Goal: Transaction & Acquisition: Purchase product/service

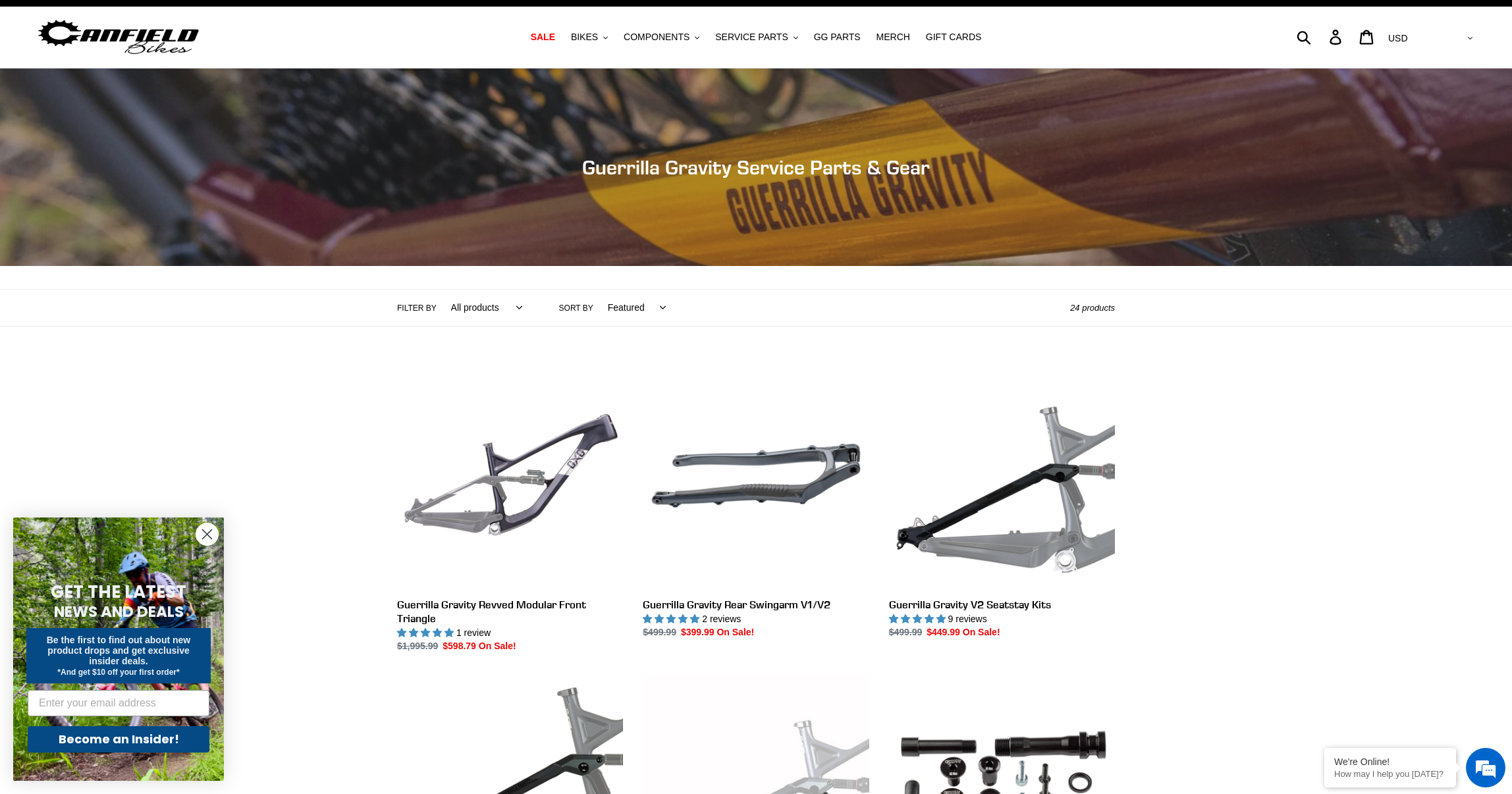
scroll to position [27, 0]
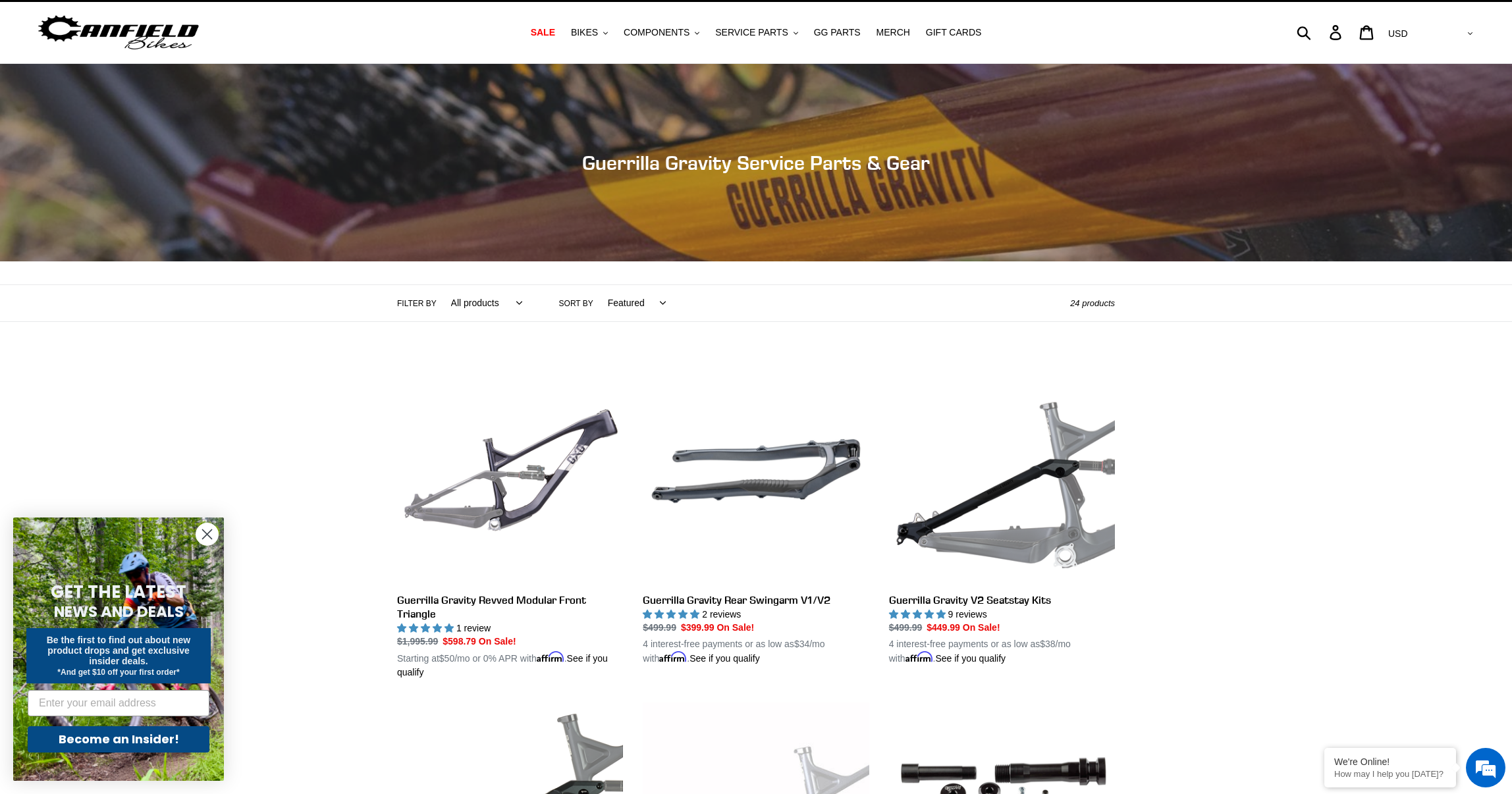
click at [658, 303] on select "Featured Best selling Alphabetically, A-Z Alphabetically, Z-A Price, low to hig…" at bounding box center [634, 303] width 75 height 36
click at [510, 304] on select "All products GG Swag" at bounding box center [483, 303] width 88 height 36
select select "/collections/guerrilla-gravity-service-parts/swag"
click at [439, 285] on select "All products GG Swag" at bounding box center [483, 303] width 88 height 36
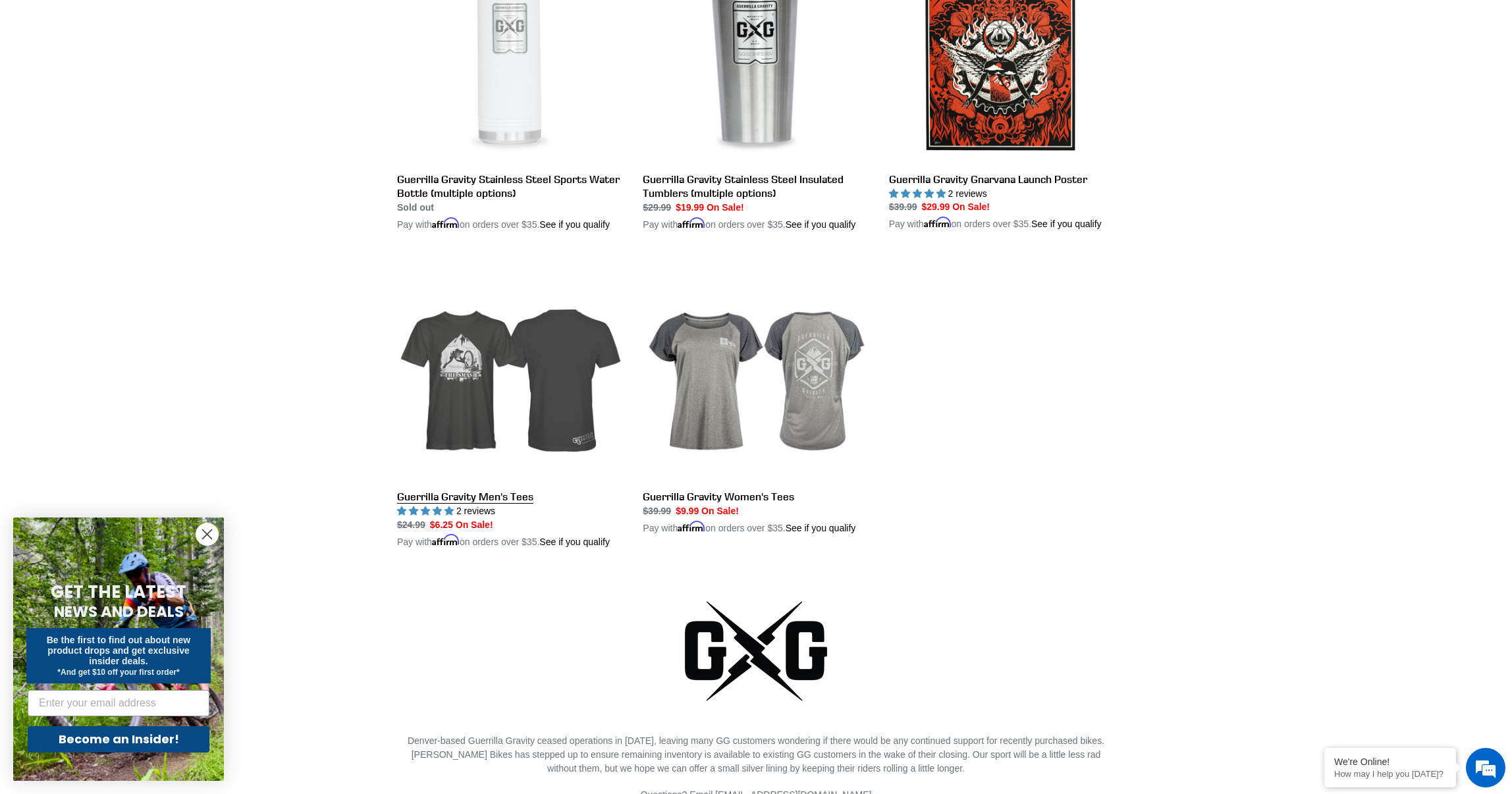
scroll to position [448, 0]
click at [478, 405] on link "Guerrilla Gravity Men's Tees" at bounding box center [510, 401] width 226 height 294
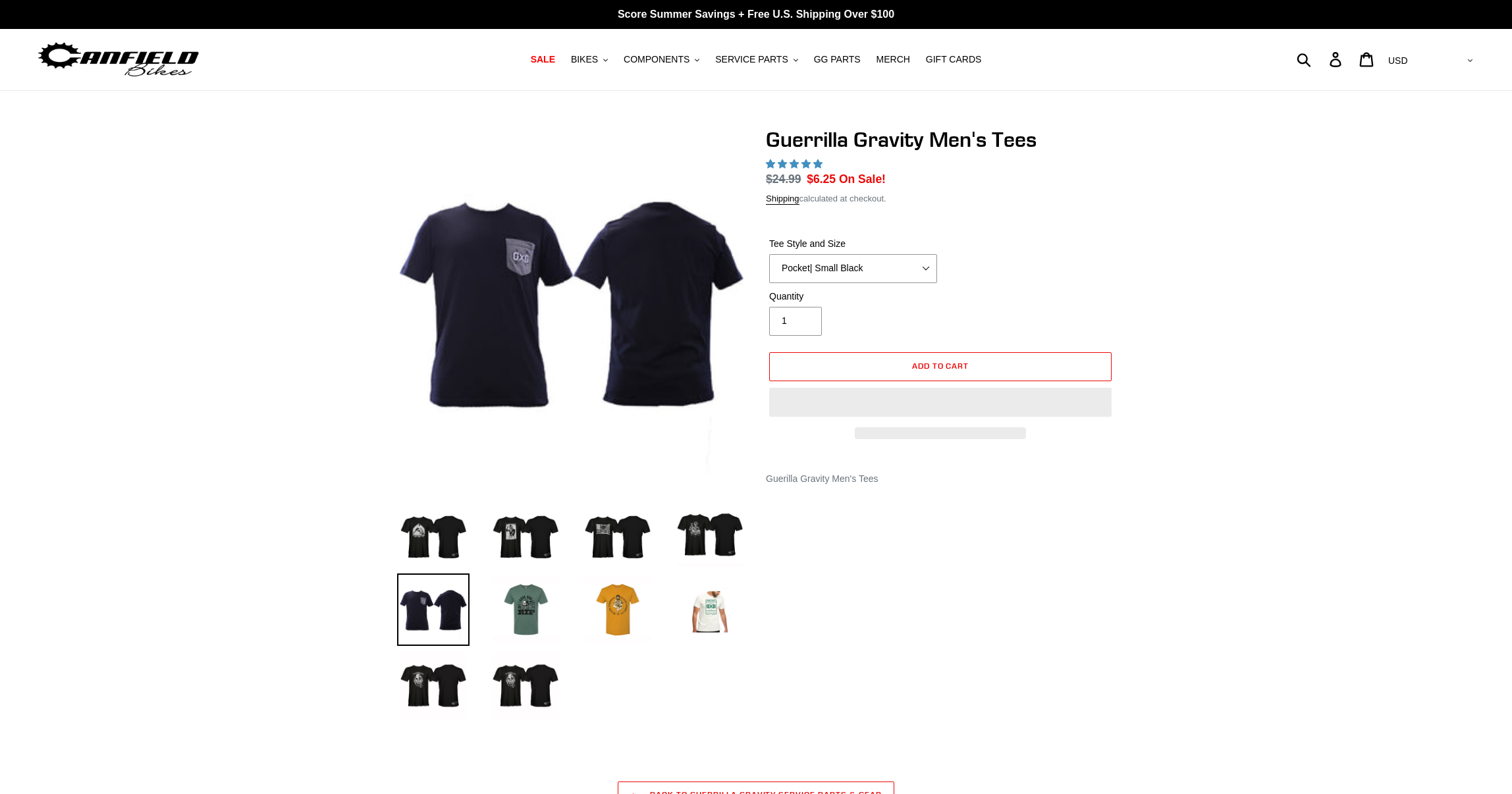
select select "highest-rating"
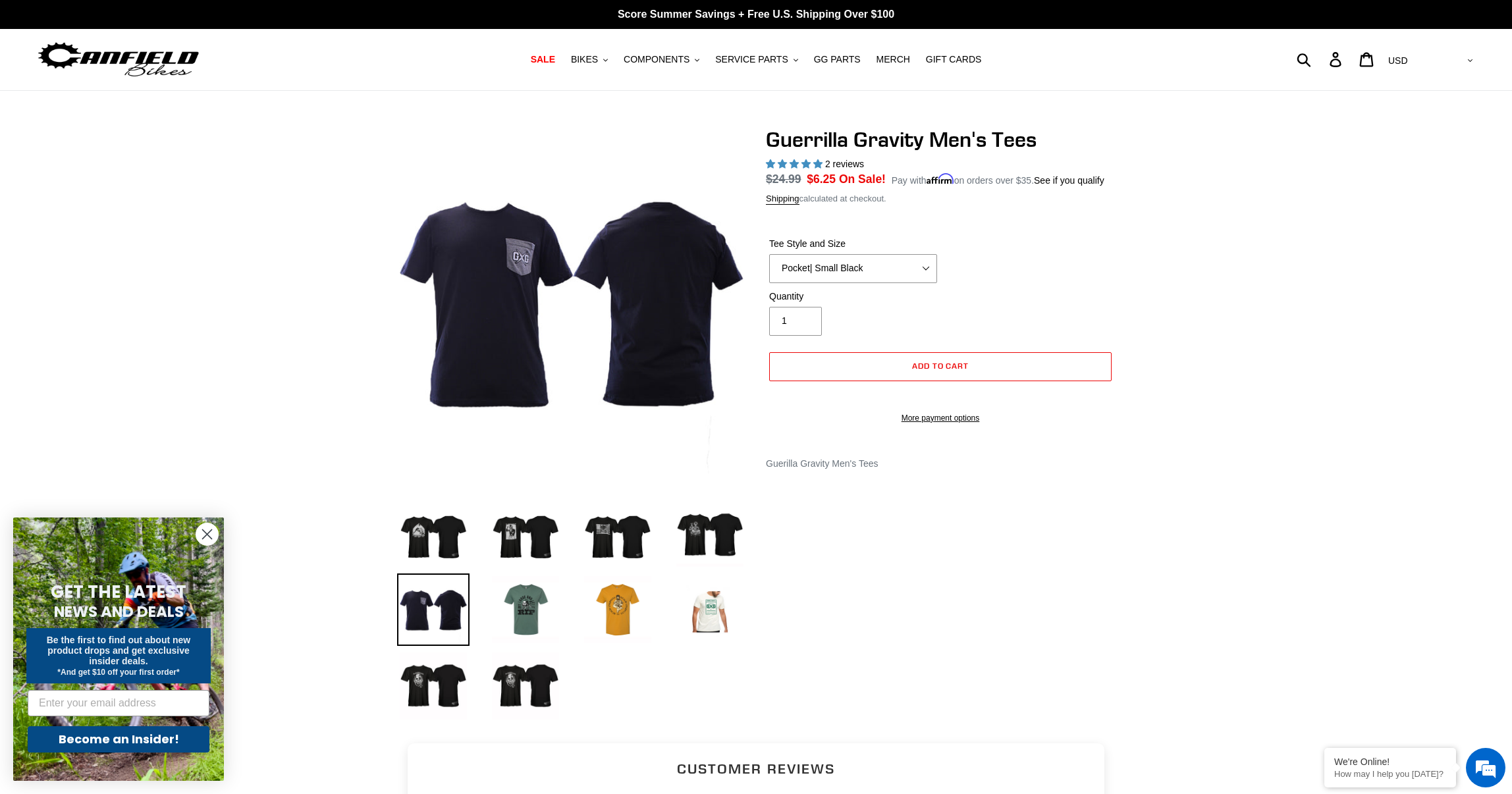
click at [943, 286] on div "Tee Style and Size Let It Rip | Small Green Let It Rip | Medium Green Megatrail…" at bounding box center [940, 263] width 349 height 52
click at [930, 283] on select "Let It Rip | Small Green Let It Rip | Medium Green Megatrail | Small Black Mega…" at bounding box center [853, 269] width 168 height 29
click at [769, 269] on select "Let It Rip | Small Green Let It Rip | Medium Green Megatrail | Small Black Mega…" at bounding box center [853, 269] width 168 height 29
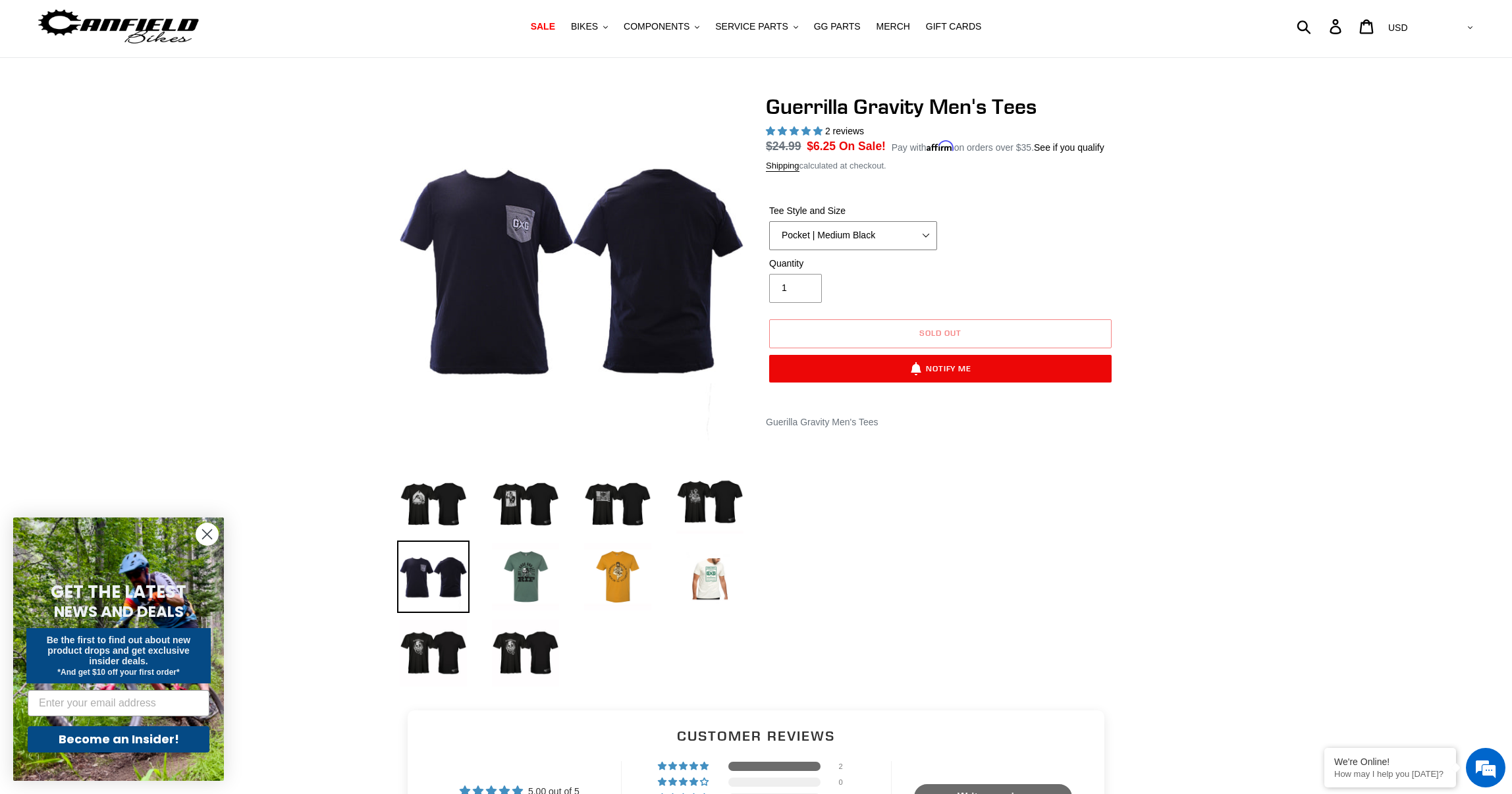
click at [929, 242] on select "Let It Rip | Small Green Let It Rip | Medium Green Megatrail | Small Black Mega…" at bounding box center [853, 236] width 168 height 29
click at [769, 237] on select "Let It Rip | Small Green Let It Rip | Medium Green Megatrail | Small Black Mega…" at bounding box center [853, 236] width 168 height 29
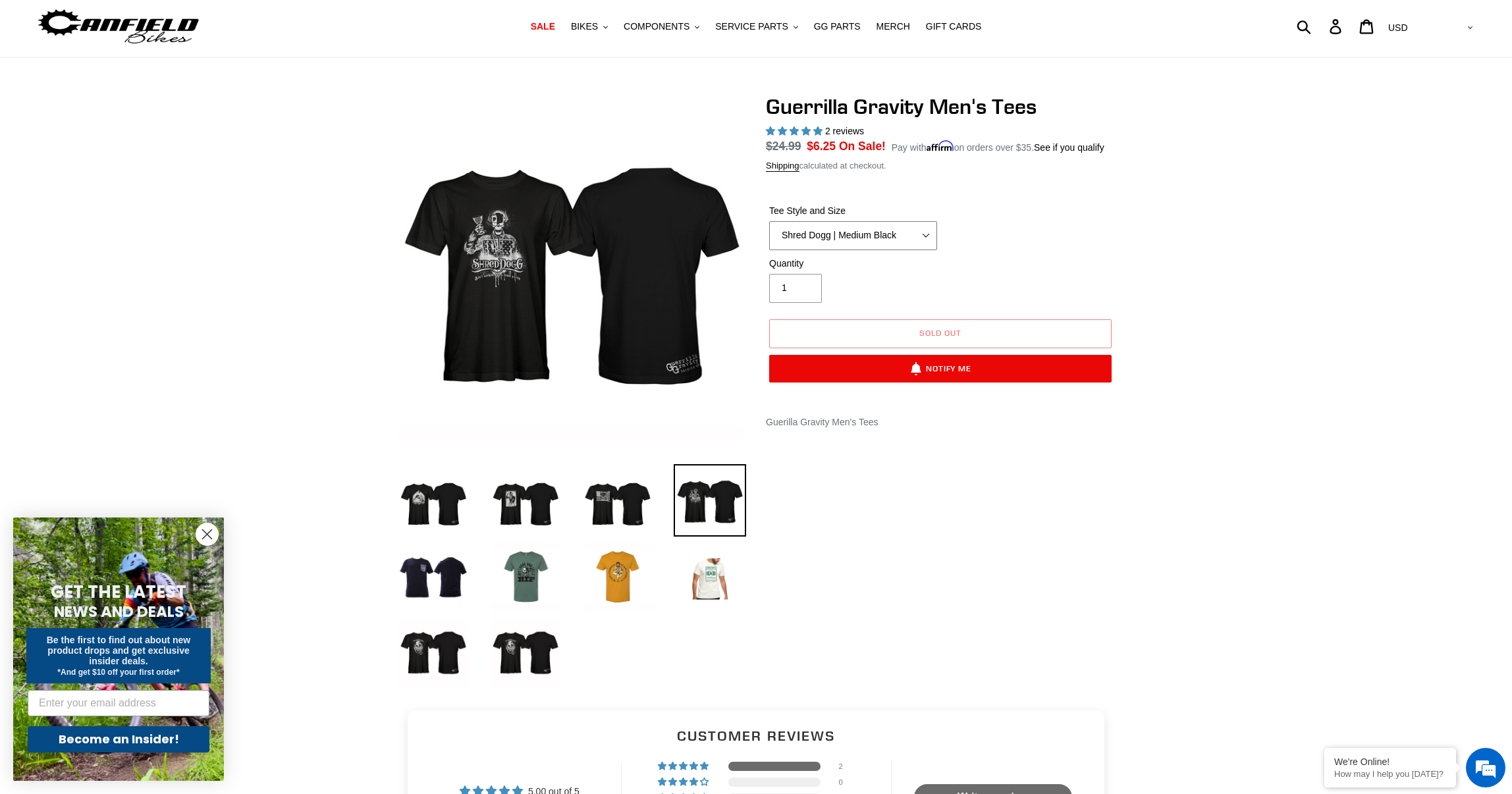
click at [922, 248] on select "Let It Rip | Small Green Let It Rip | Medium Green Megatrail | Small Black Mega…" at bounding box center [853, 236] width 168 height 29
click at [769, 237] on select "Let It Rip | Small Green Let It Rip | Medium Green Megatrail | Small Black Mega…" at bounding box center [853, 236] width 168 height 29
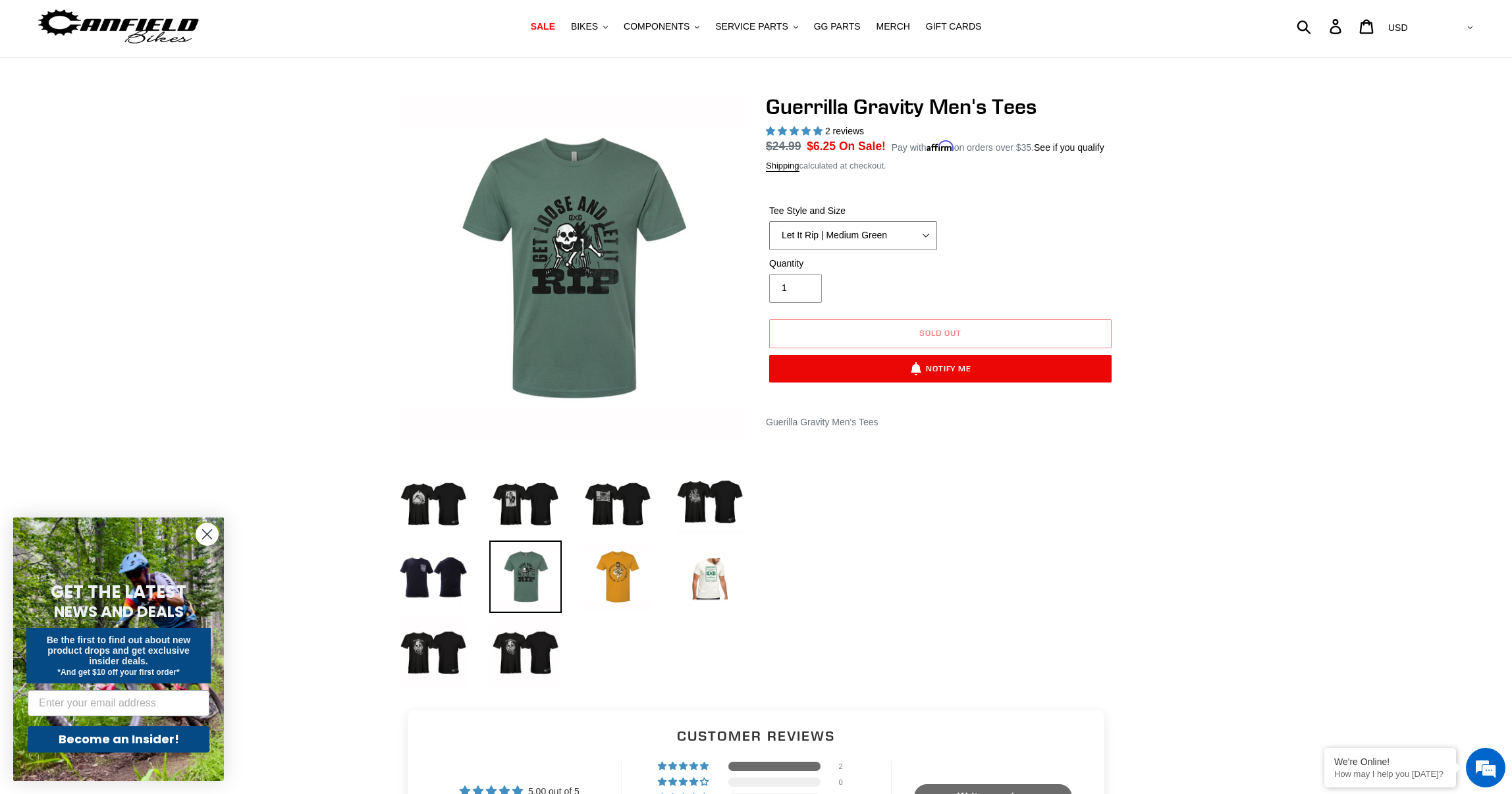
click at [926, 238] on select "Let It Rip | Small Green Let It Rip | Medium Green Megatrail | Small Black Mega…" at bounding box center [853, 236] width 168 height 29
click at [769, 237] on select "Let It Rip | Small Green Let It Rip | Medium Green Megatrail | Small Black Mega…" at bounding box center [853, 236] width 168 height 29
click at [921, 249] on select "Let It Rip | Small Green Let It Rip | Medium Green Megatrail | Small Black Mega…" at bounding box center [853, 236] width 168 height 29
click at [769, 237] on select "Let It Rip | Small Green Let It Rip | Medium Green Megatrail | Small Black Mega…" at bounding box center [853, 236] width 168 height 29
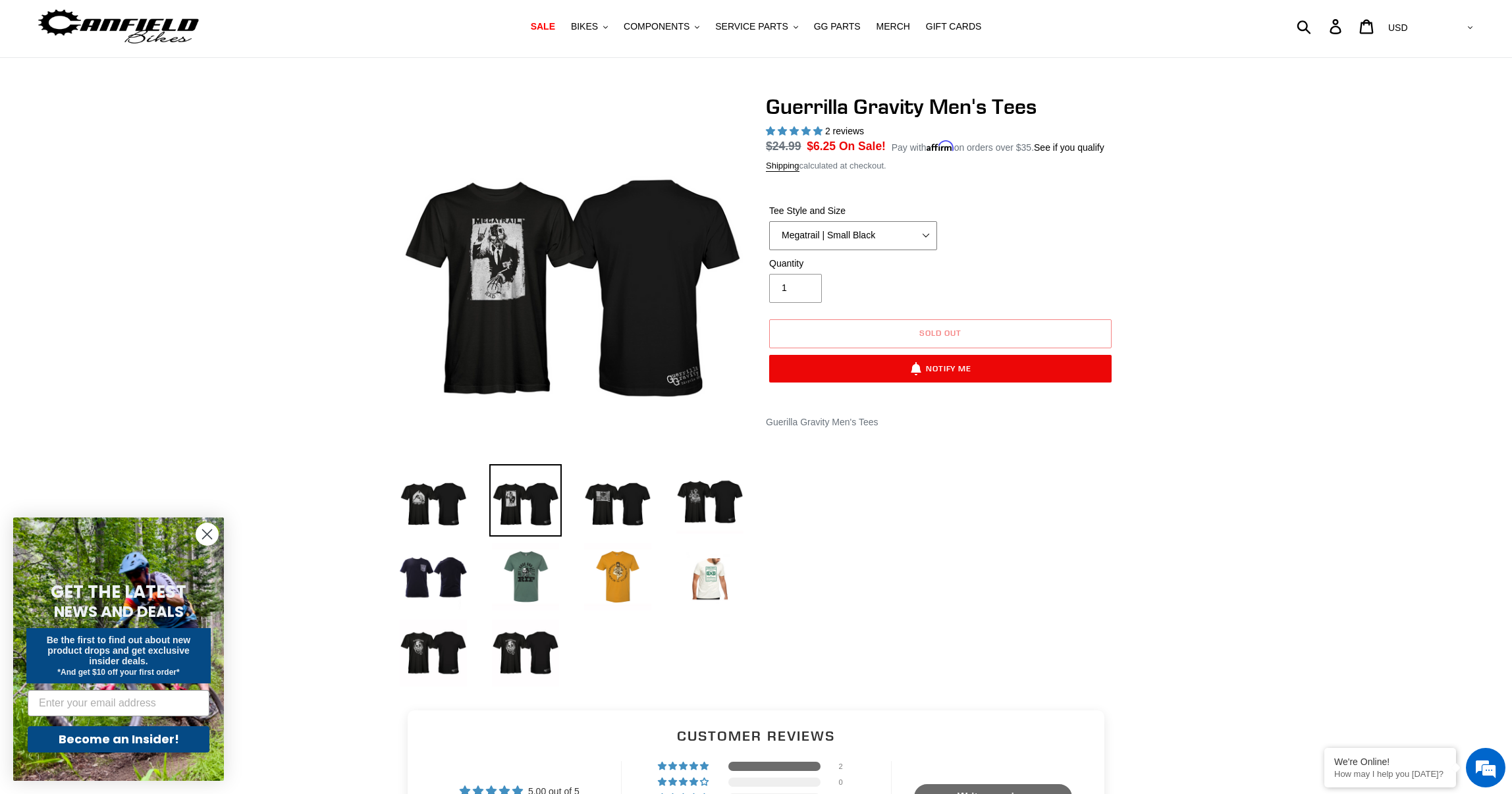
click at [918, 250] on select "Let It Rip | Small Green Let It Rip | Medium Green Megatrail | Small Black Mega…" at bounding box center [853, 236] width 168 height 29
click at [769, 237] on select "Let It Rip | Small Green Let It Rip | Medium Green Megatrail | Small Black Mega…" at bounding box center [853, 236] width 168 height 29
click at [919, 250] on select "Let It Rip | Small Green Let It Rip | Medium Green Megatrail | Small Black Mega…" at bounding box center [853, 236] width 168 height 29
click at [769, 237] on select "Let It Rip | Small Green Let It Rip | Medium Green Megatrail | Small Black Mega…" at bounding box center [853, 236] width 168 height 29
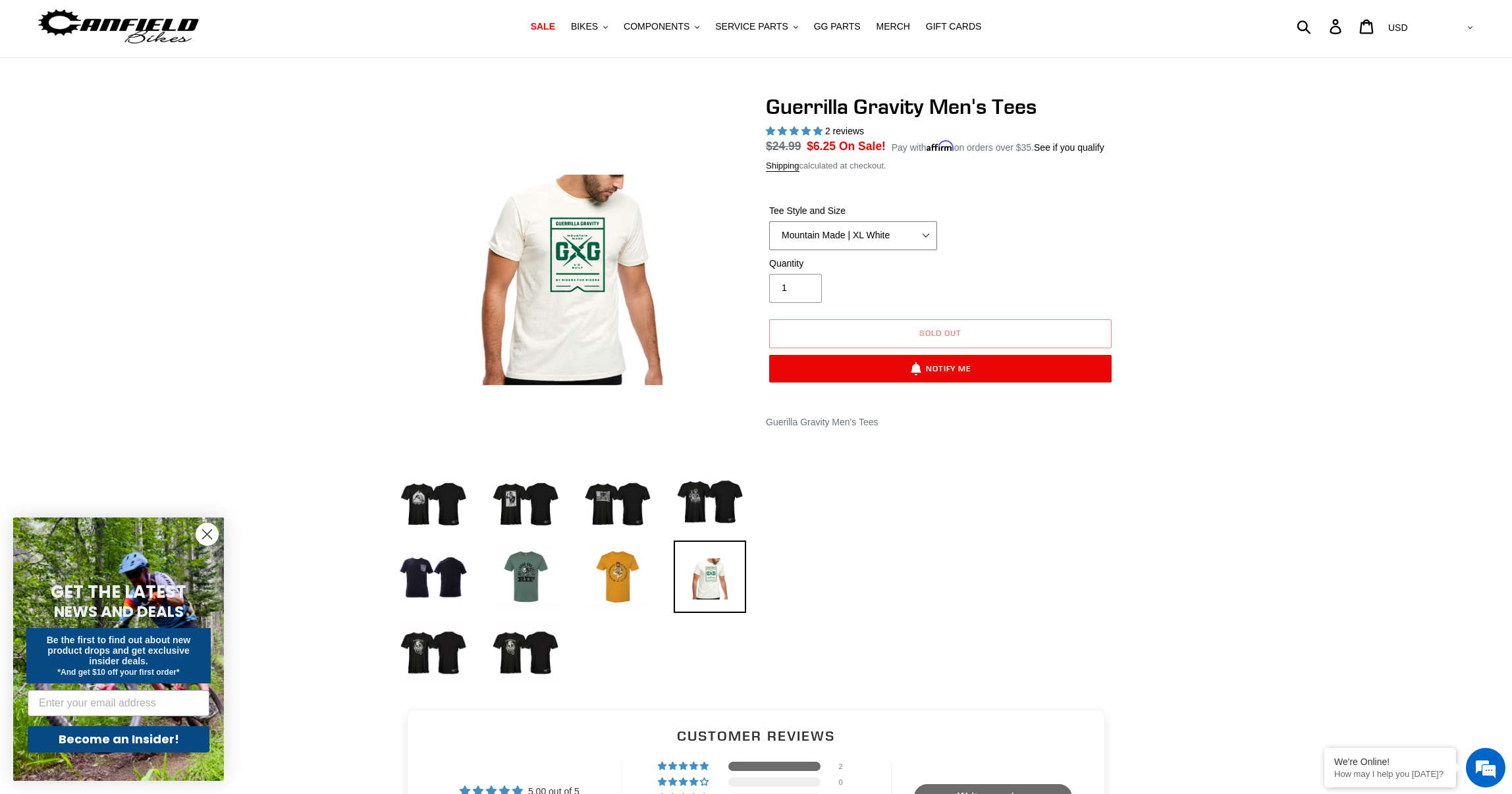
click at [921, 250] on select "Let It Rip | Small Green Let It Rip | Medium Green Megatrail | Small Black Mega…" at bounding box center [853, 236] width 168 height 29
click at [769, 237] on select "Let It Rip | Small Green Let It Rip | Medium Green Megatrail | Small Black Mega…" at bounding box center [853, 236] width 168 height 29
click at [924, 250] on select "Let It Rip | Small Green Let It Rip | Medium Green Megatrail | Small Black Mega…" at bounding box center [853, 236] width 168 height 29
click at [769, 237] on select "Let It Rip | Small Green Let It Rip | Medium Green Megatrail | Small Black Mega…" at bounding box center [853, 236] width 168 height 29
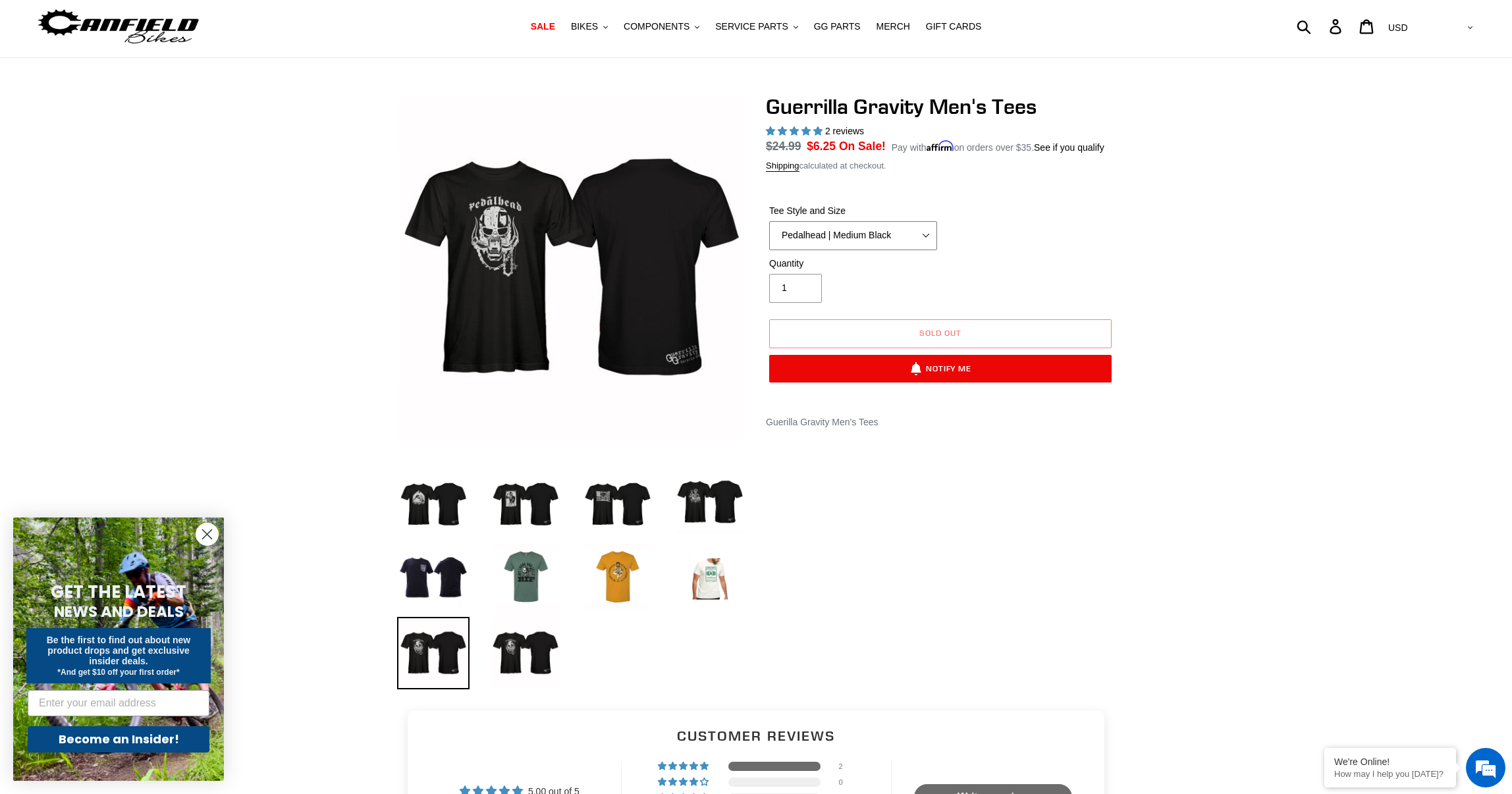
click at [922, 250] on select "Let It Rip | Small Green Let It Rip | Medium Green Megatrail | Small Black Mega…" at bounding box center [853, 236] width 168 height 29
click at [769, 237] on select "Let It Rip | Small Green Let It Rip | Medium Green Megatrail | Small Black Mega…" at bounding box center [853, 236] width 168 height 29
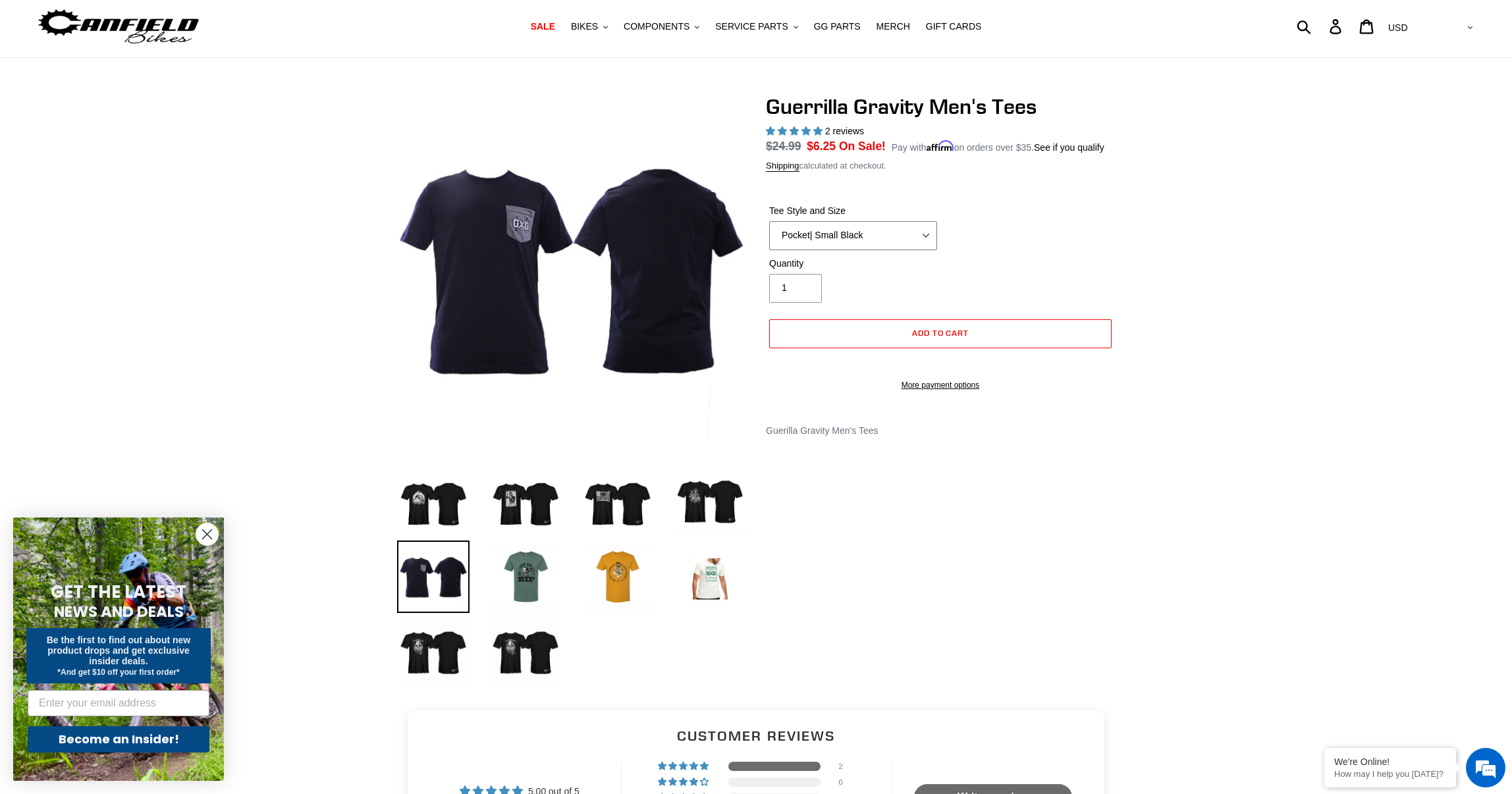
click at [919, 250] on select "Let It Rip | Small Green Let It Rip | Medium Green Megatrail | Small Black Mega…" at bounding box center [853, 236] width 168 height 29
click at [769, 237] on select "Let It Rip | Small Green Let It Rip | Medium Green Megatrail | Small Black Mega…" at bounding box center [853, 236] width 168 height 29
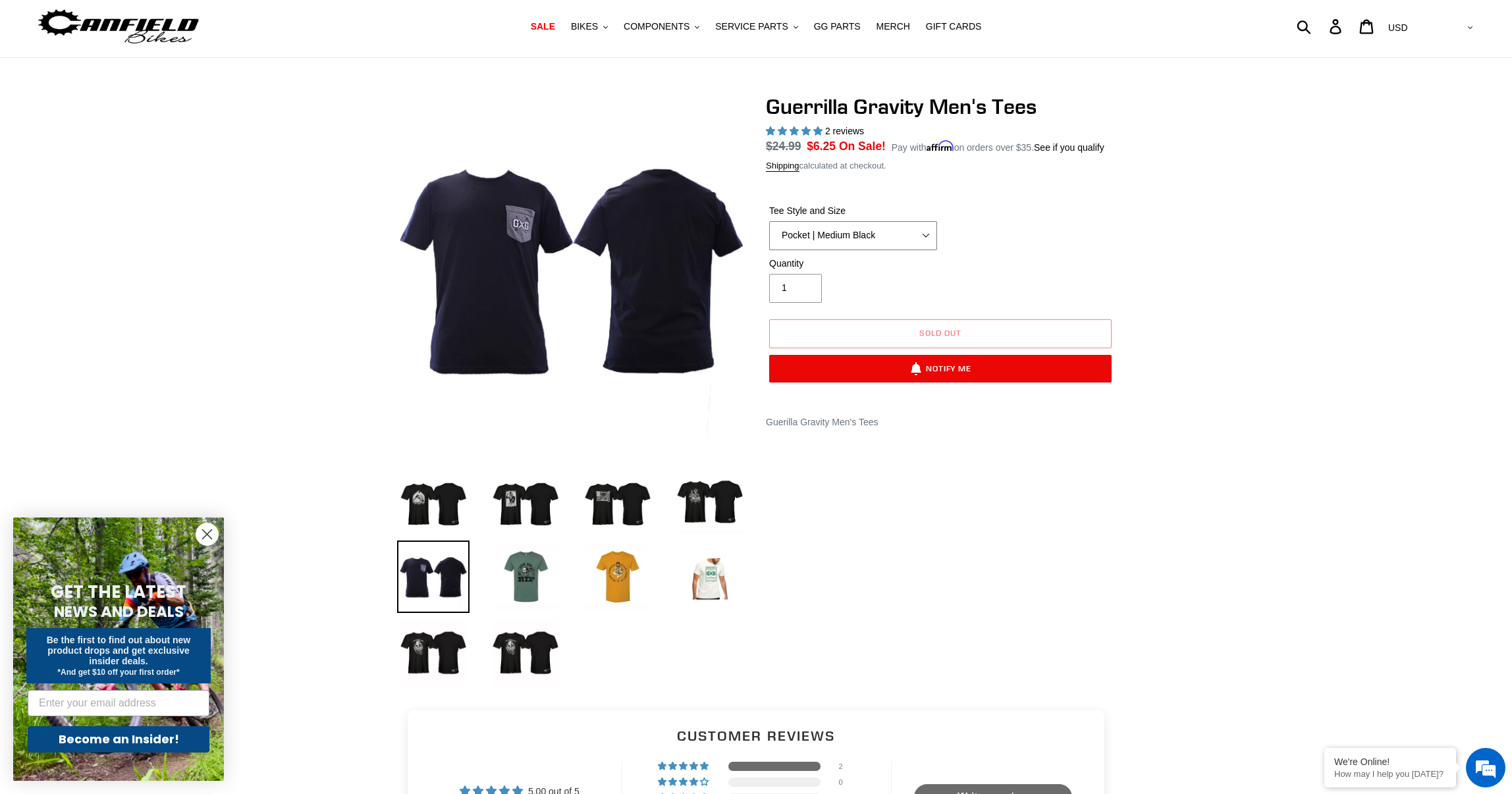
click at [924, 250] on select "Let It Rip | Small Green Let It Rip | Medium Green Megatrail | Small Black Mega…" at bounding box center [853, 236] width 168 height 29
click at [769, 237] on select "Let It Rip | Small Green Let It Rip | Medium Green Megatrail | Small Black Mega…" at bounding box center [853, 236] width 168 height 29
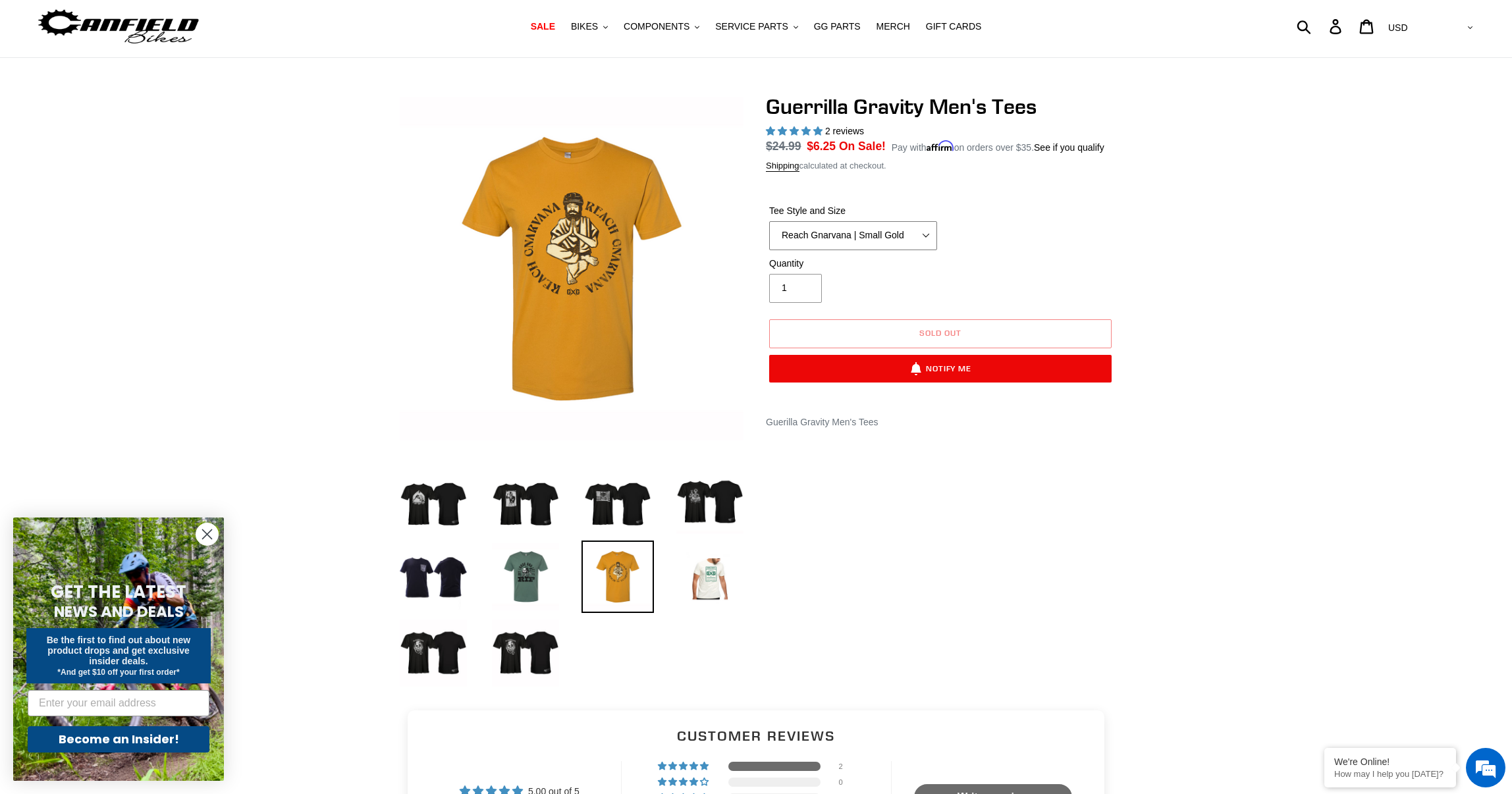
click at [921, 250] on select "Let It Rip | Small Green Let It Rip | Medium Green Megatrail | Small Black Mega…" at bounding box center [853, 236] width 168 height 29
click at [769, 237] on select "Let It Rip | Small Green Let It Rip | Medium Green Megatrail | Small Black Mega…" at bounding box center [853, 236] width 168 height 29
click at [920, 250] on select "Let It Rip | Small Green Let It Rip | Medium Green Megatrail | Small Black Mega…" at bounding box center [853, 236] width 168 height 29
click at [769, 237] on select "Let It Rip | Small Green Let It Rip | Medium Green Megatrail | Small Black Mega…" at bounding box center [853, 236] width 168 height 29
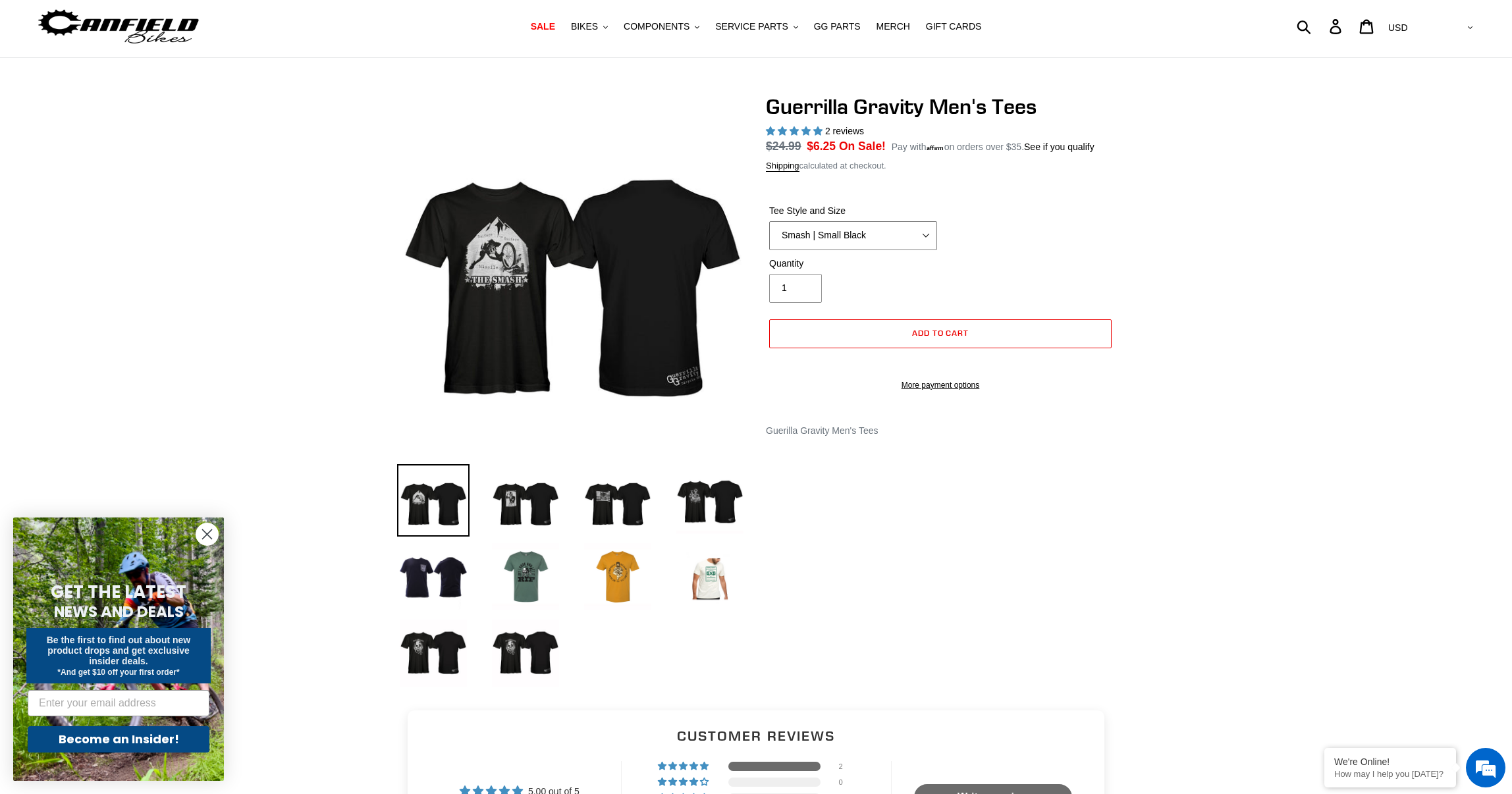
click at [916, 250] on select "Let It Rip | Small Green Let It Rip | Medium Green Megatrail | Small Black Mega…" at bounding box center [853, 236] width 168 height 29
click at [769, 237] on select "Let It Rip | Small Green Let It Rip | Medium Green Megatrail | Small Black Mega…" at bounding box center [853, 236] width 168 height 29
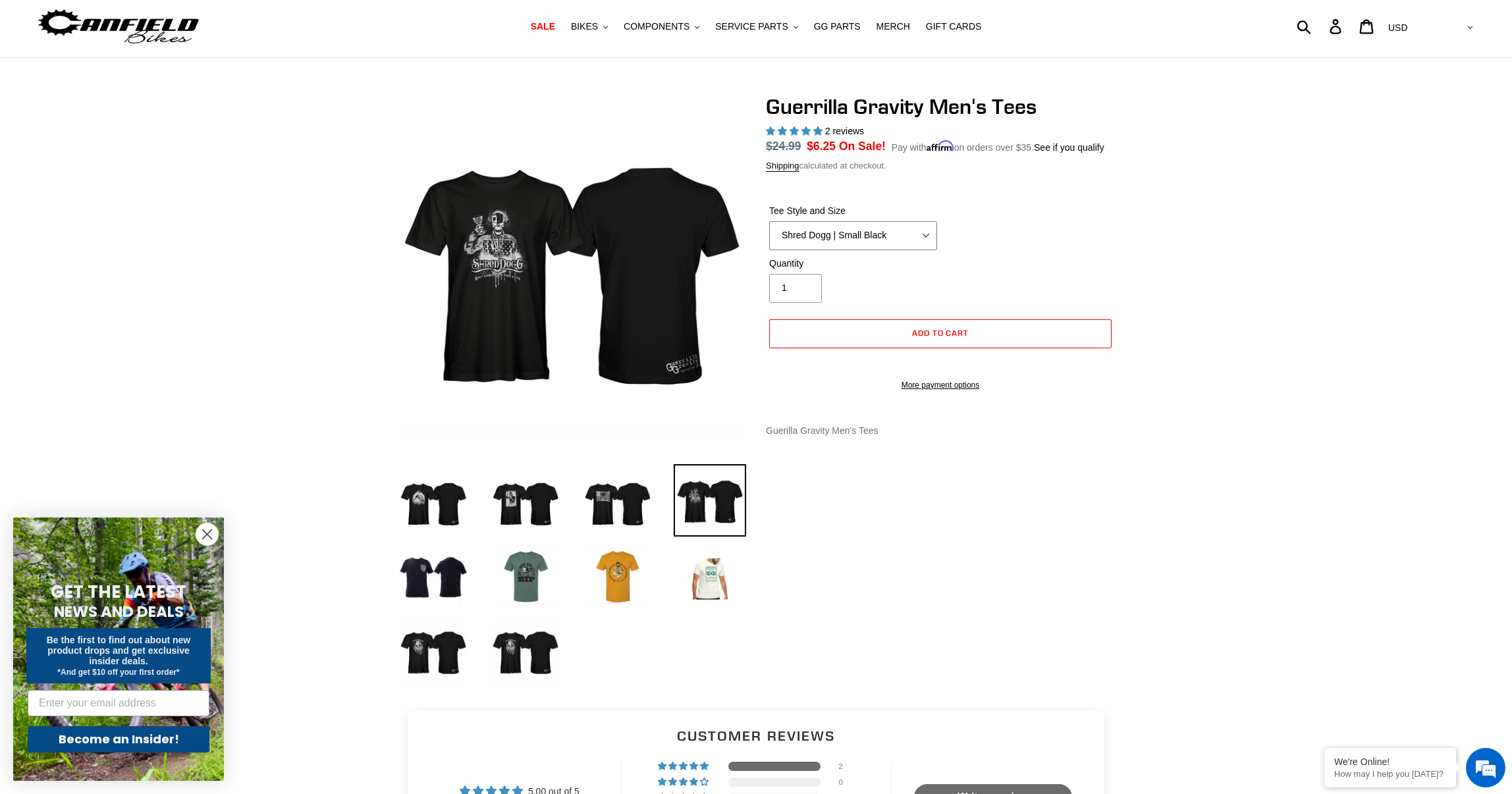
click at [923, 250] on select "Let It Rip | Small Green Let It Rip | Medium Green Megatrail | Small Black Mega…" at bounding box center [853, 236] width 168 height 29
click at [769, 237] on select "Let It Rip | Small Green Let It Rip | Medium Green Megatrail | Small Black Mega…" at bounding box center [853, 236] width 168 height 29
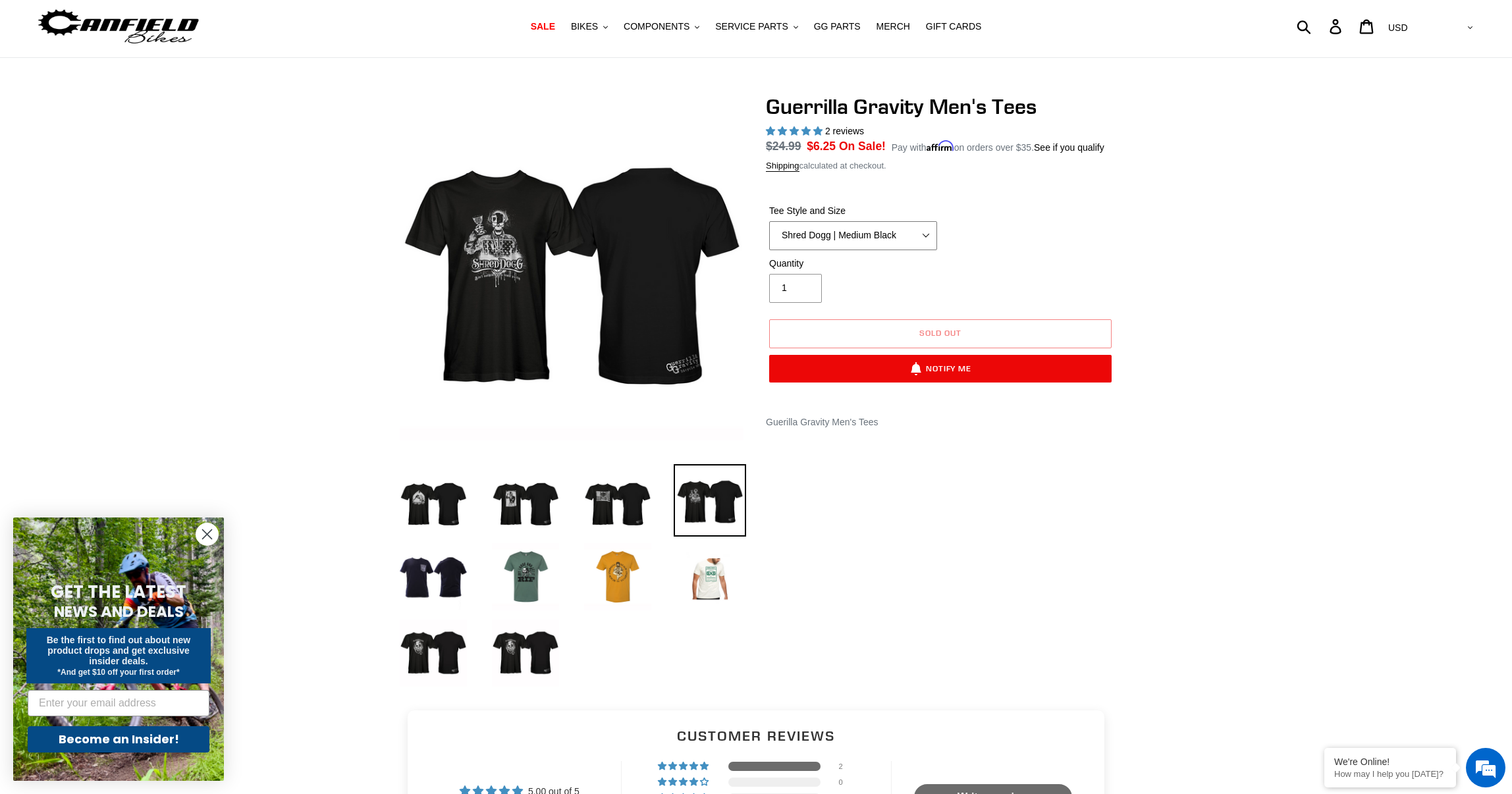
click at [922, 249] on select "Let It Rip | Small Green Let It Rip | Medium Green Megatrail | Small Black Mega…" at bounding box center [853, 236] width 168 height 29
click at [769, 237] on select "Let It Rip | Small Green Let It Rip | Medium Green Megatrail | Small Black Mega…" at bounding box center [853, 236] width 168 height 29
click at [921, 249] on select "Let It Rip | Small Green Let It Rip | Medium Green Megatrail | Small Black Mega…" at bounding box center [853, 236] width 168 height 29
select select "Trail Pistol | Small Black"
click at [769, 237] on select "Let It Rip | Small Green Let It Rip | Medium Green Megatrail | Small Black Mega…" at bounding box center [853, 236] width 168 height 29
